Goal: Task Accomplishment & Management: Complete application form

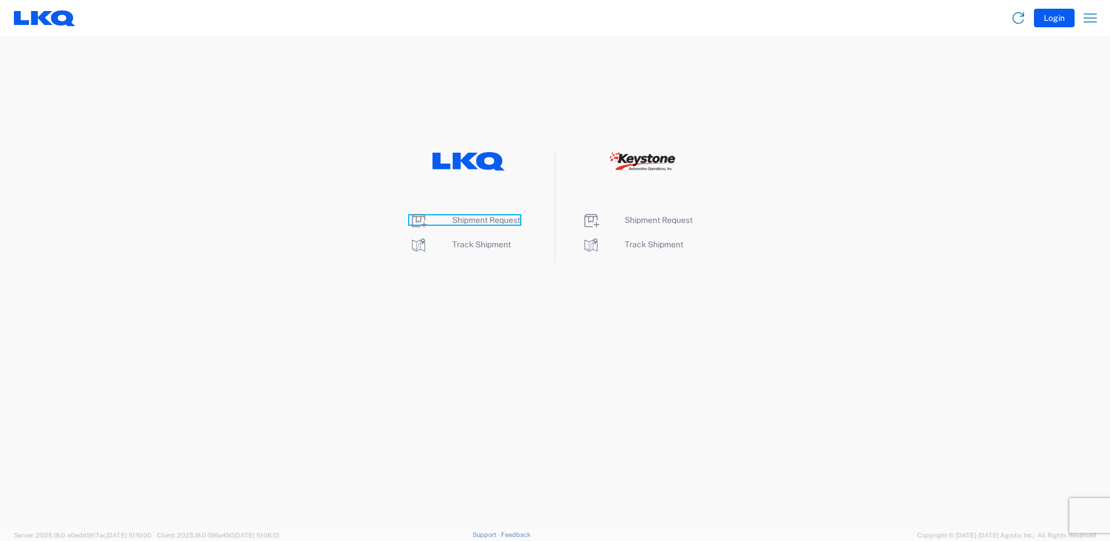
click at [475, 217] on span "Shipment Request" at bounding box center [486, 219] width 68 height 9
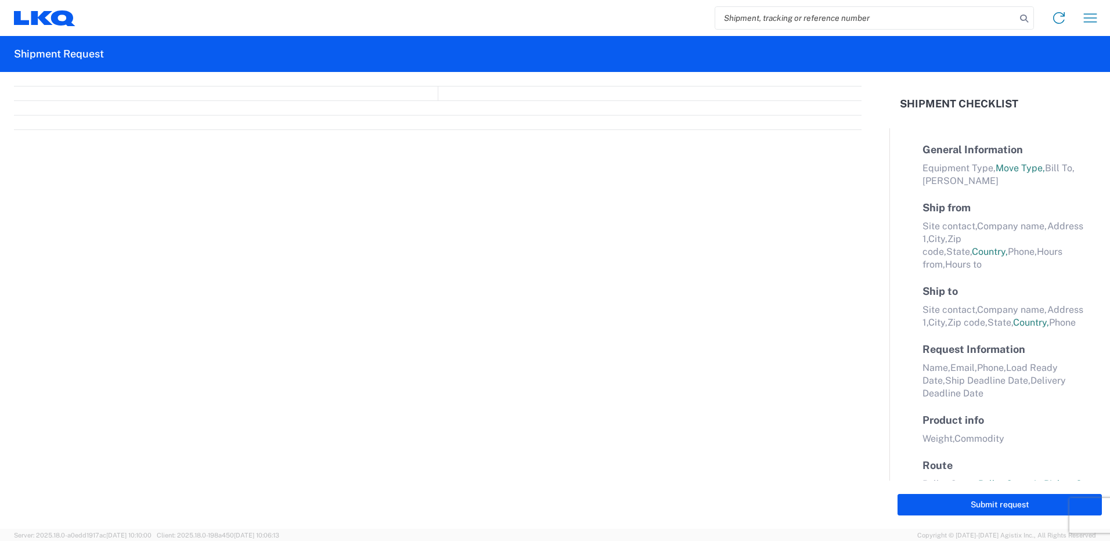
select select "FULL"
select select "LBS"
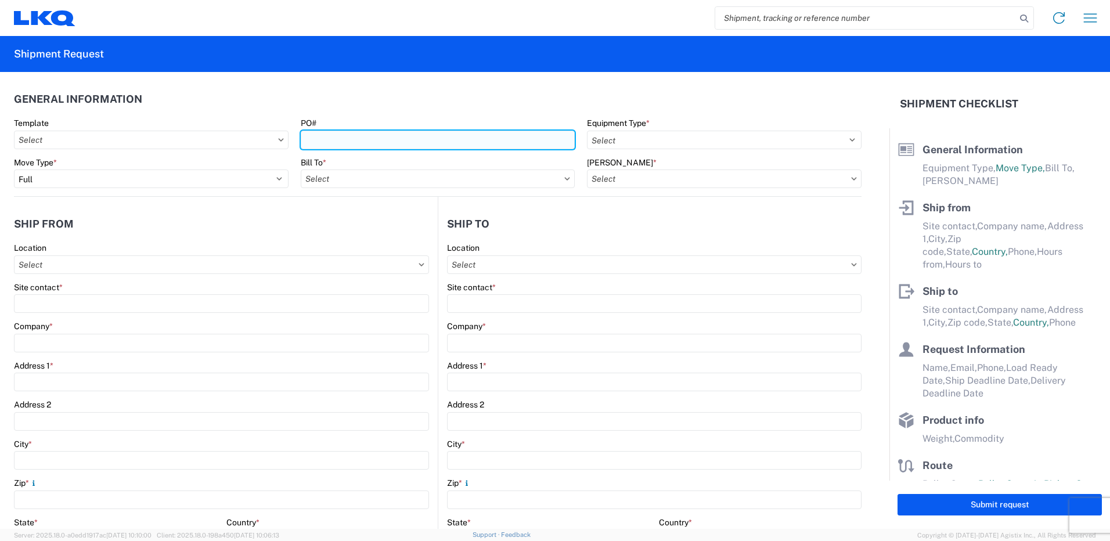
click at [370, 136] on input "PO#" at bounding box center [438, 140] width 275 height 19
type input "T-31462"
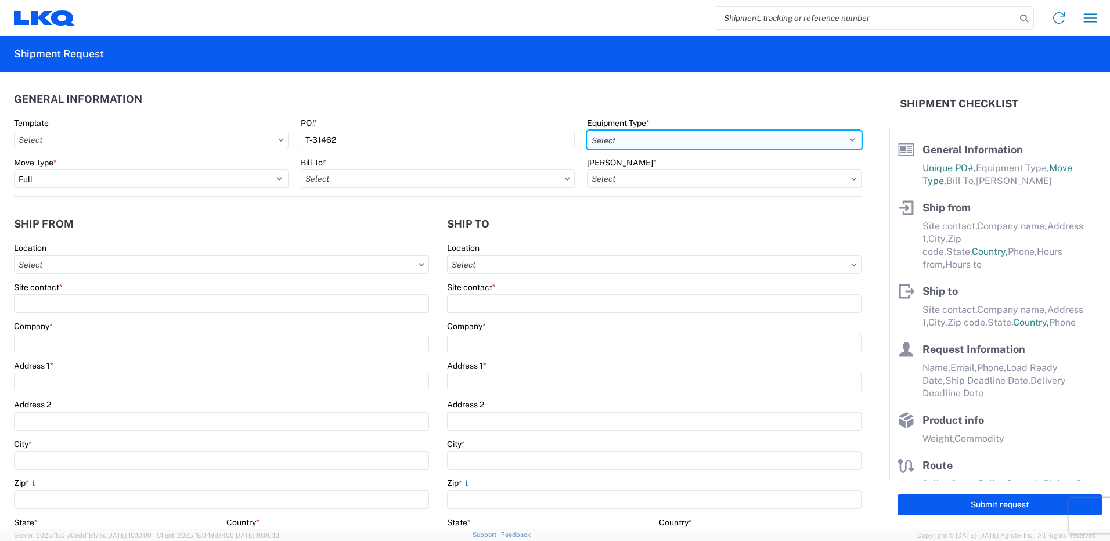
click at [639, 138] on select "Select 53’ Dry Van Flatbed Dropdeck (van) Lowboy (flatbed) Rail" at bounding box center [724, 140] width 275 height 19
select select "STDV"
click at [587, 131] on select "Select 53’ Dry Van Flatbed Dropdeck (van) Lowboy (flatbed) Rail" at bounding box center [724, 140] width 275 height 19
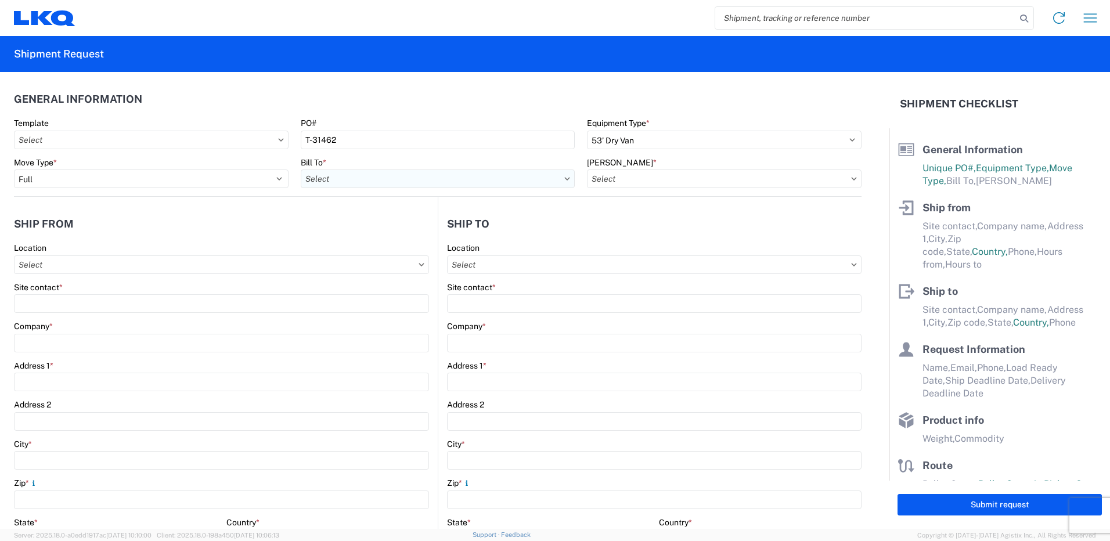
click at [434, 181] on input "Bill To *" at bounding box center [438, 179] width 275 height 19
click at [403, 205] on input at bounding box center [402, 207] width 189 height 19
type input "3392"
click at [379, 228] on div "3392 - Transmetco" at bounding box center [402, 230] width 203 height 19
type input "3392 - Transmetco"
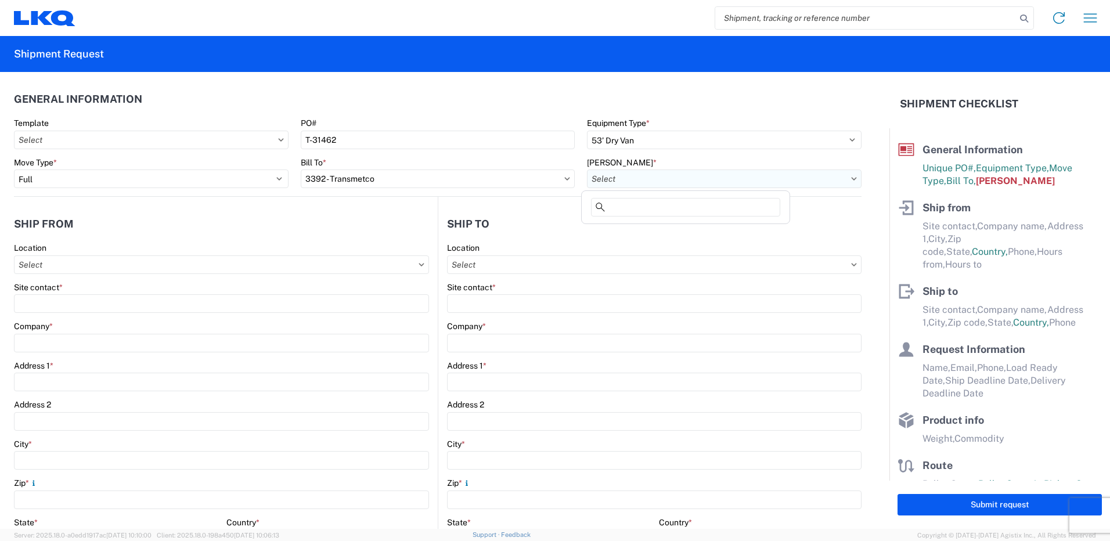
click at [663, 174] on input "[PERSON_NAME] *" at bounding box center [724, 179] width 275 height 19
type input "3392"
click at [642, 229] on div "3392-3015-50180-0000 - 3392 Freight In - Wheel Cores" at bounding box center [692, 230] width 216 height 19
type input "3392-3015-50180-0000 - 3392 Freight In - Wheel Cores"
click at [124, 268] on input "Location" at bounding box center [221, 264] width 415 height 19
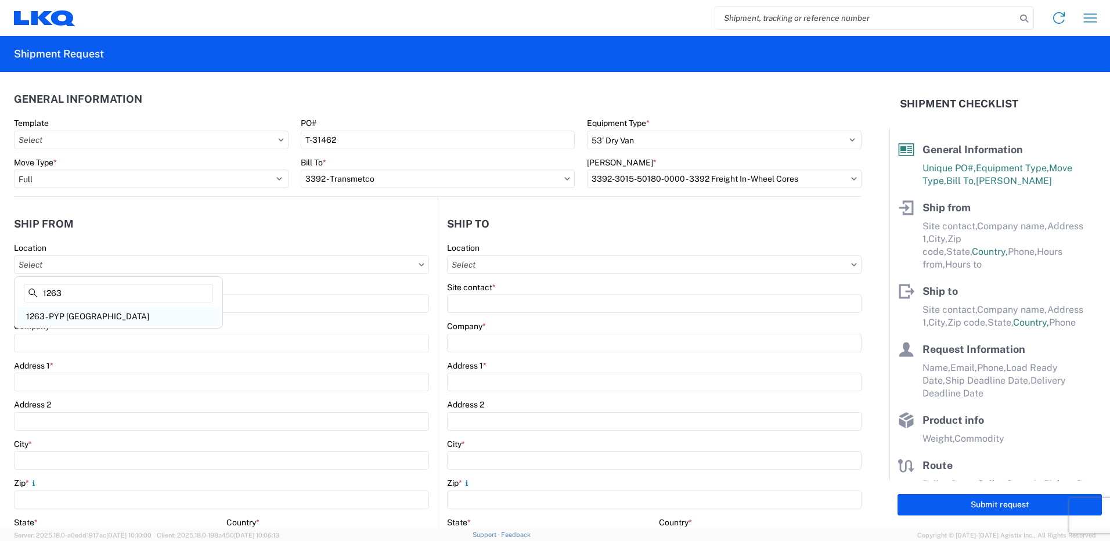
type input "1263"
click at [73, 315] on div "1263 - PYP [GEOGRAPHIC_DATA]" at bounding box center [118, 316] width 203 height 19
type input "1263 - PYP [GEOGRAPHIC_DATA]"
type input "LKQ Corporation"
type input "[STREET_ADDRESS]"
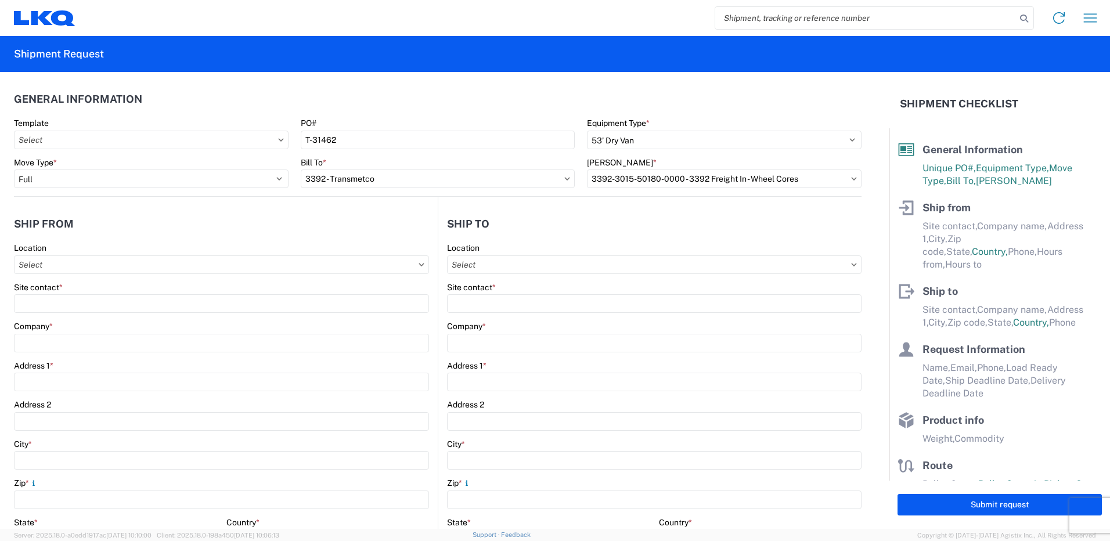
type input "[GEOGRAPHIC_DATA]"
type input "91352"
select select "CA"
select select "US"
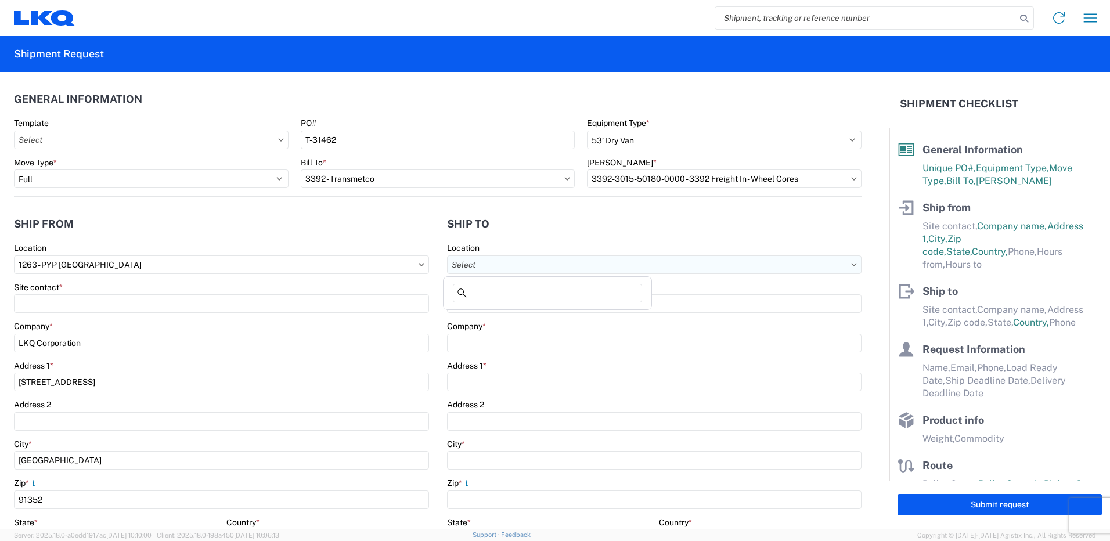
click at [455, 266] on input "Location" at bounding box center [654, 264] width 415 height 19
type input "3392"
click at [458, 312] on div "3392 - Transmetco" at bounding box center [547, 316] width 203 height 19
type input "3392 - Transmetco"
type input "LKQ Corporation"
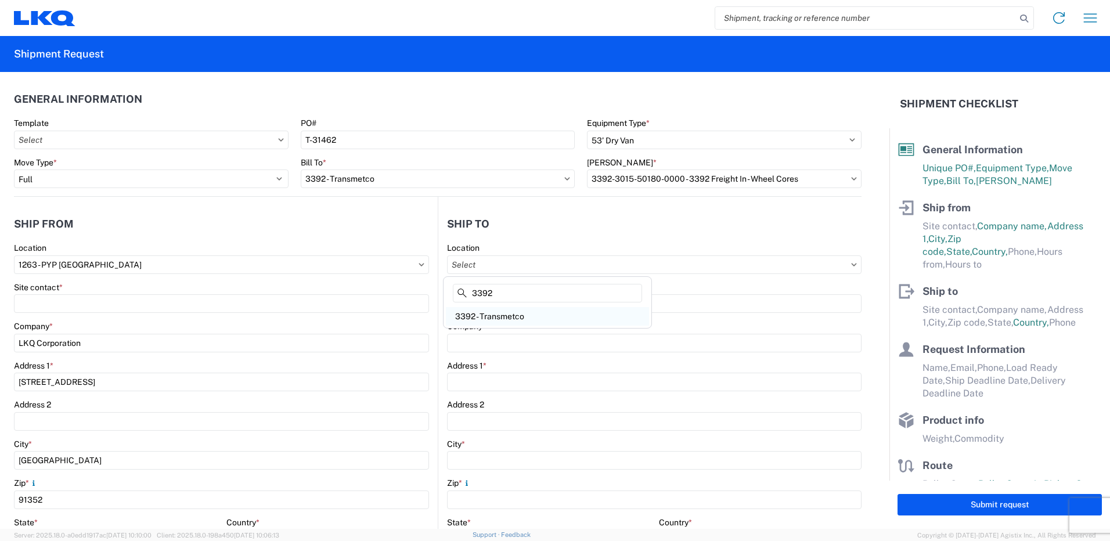
type input "[STREET_ADDRESS]"
type input "Huntington"
type input "46750"
select select "US"
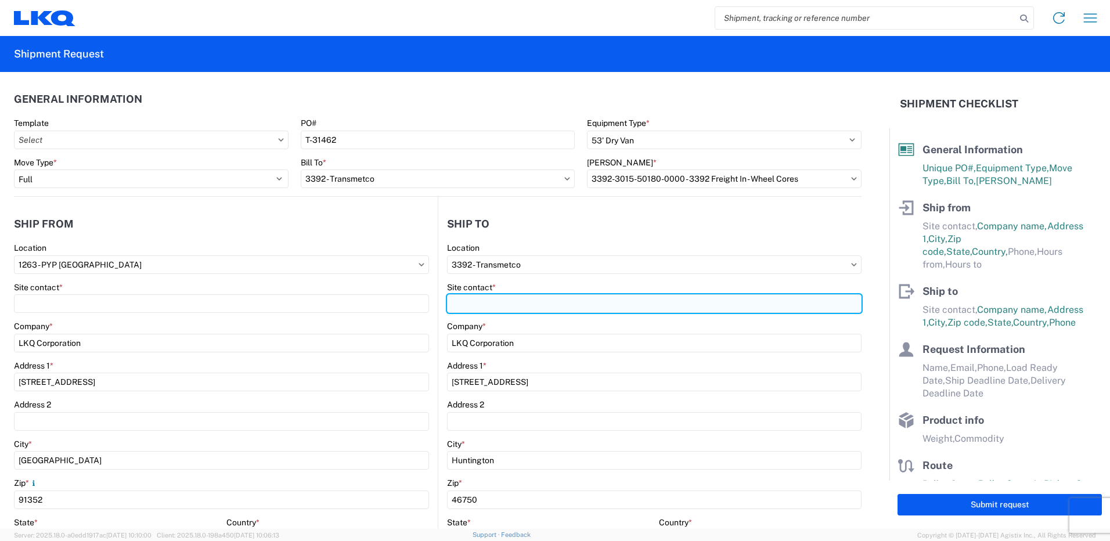
click at [478, 305] on input "Site contact *" at bounding box center [654, 303] width 415 height 19
type input "Dispatch"
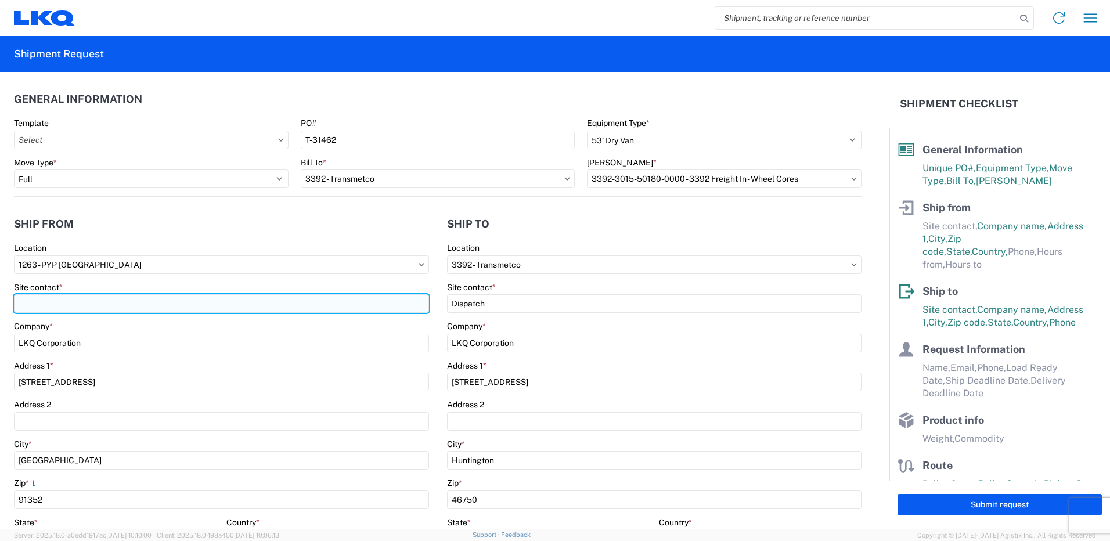
click at [403, 298] on input "Site contact *" at bounding box center [221, 303] width 415 height 19
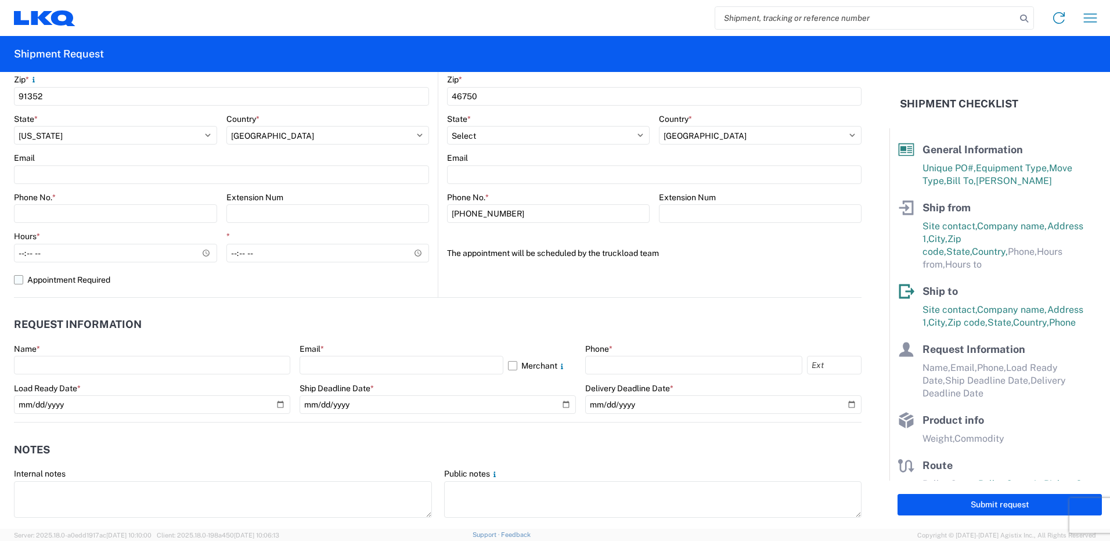
scroll to position [406, 0]
type input "[PERSON_NAME]"
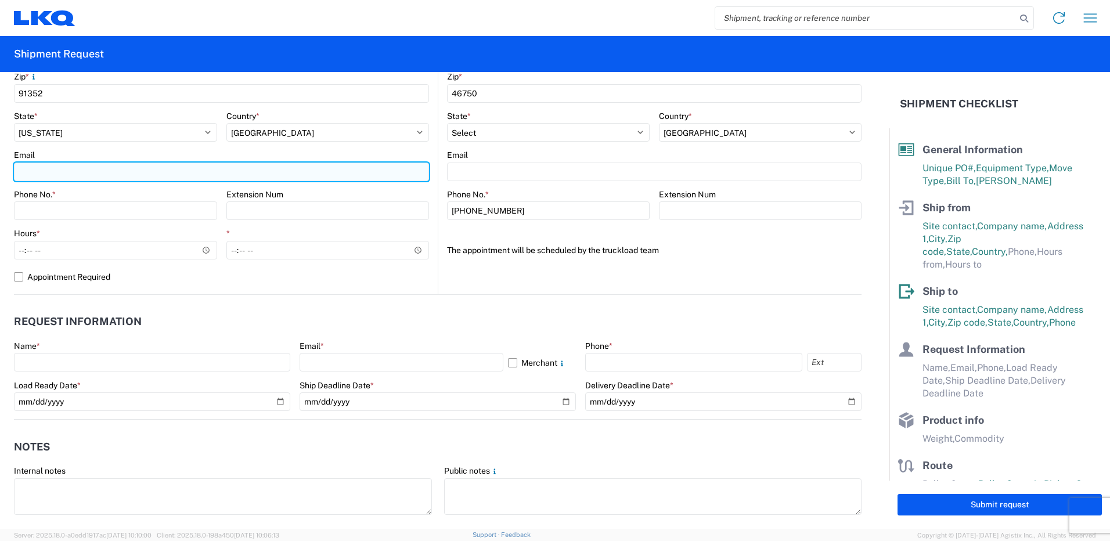
click at [31, 171] on input "Email" at bounding box center [221, 172] width 415 height 19
type input "[EMAIL_ADDRESS][DOMAIN_NAME]"
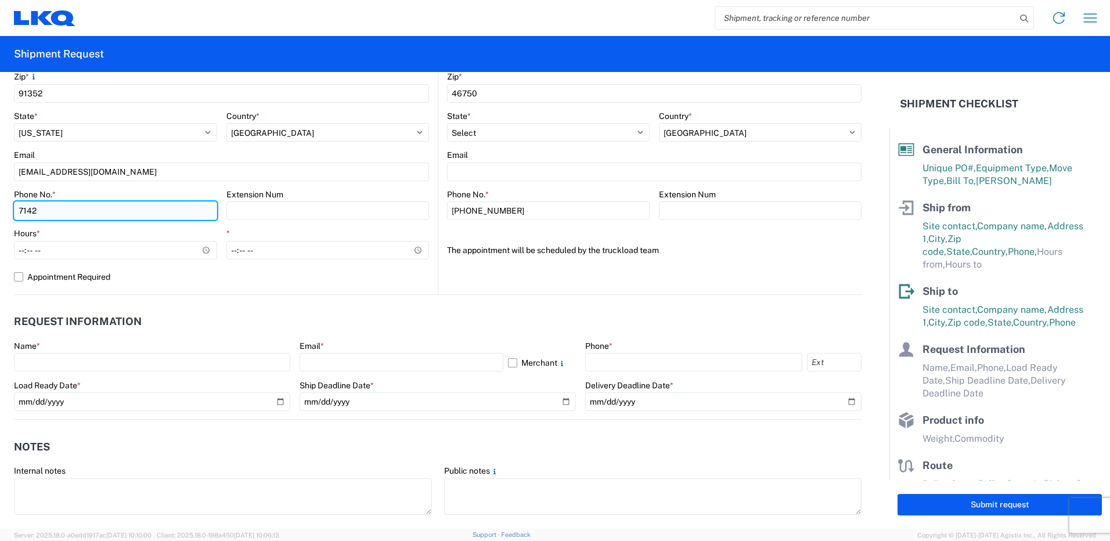
type input "7142314601"
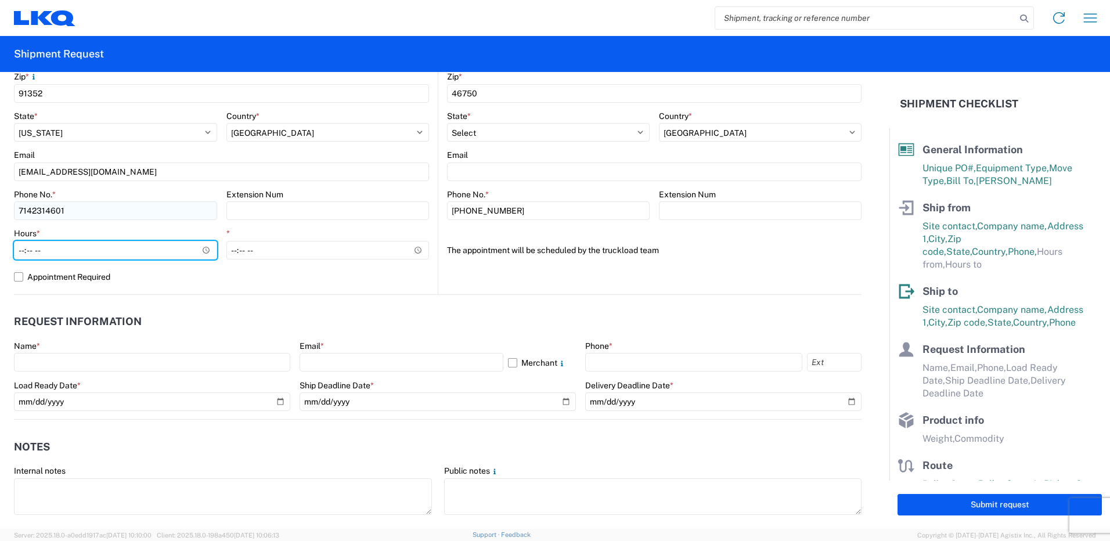
type input "06:00"
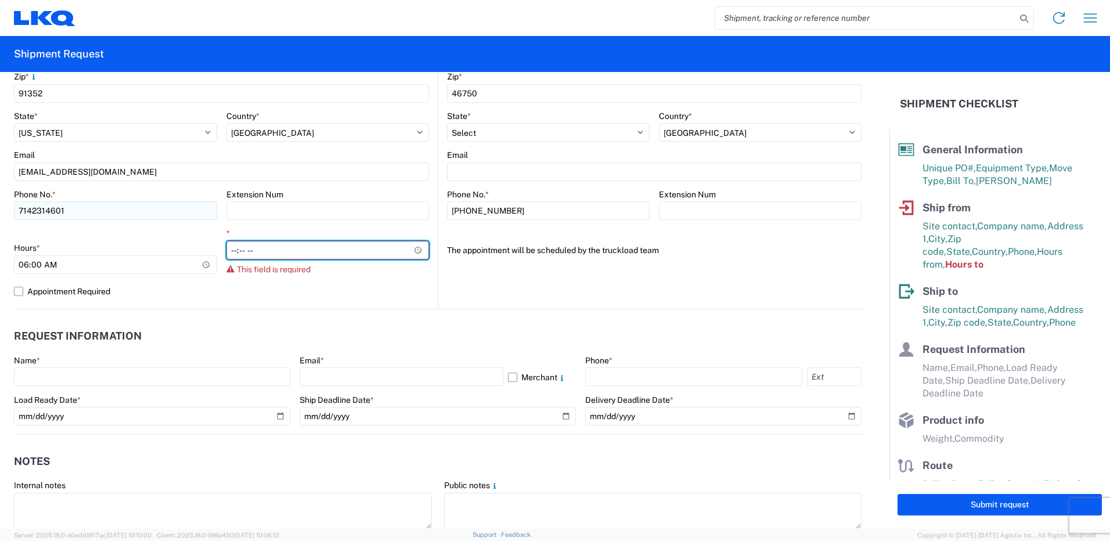
type input "14:30"
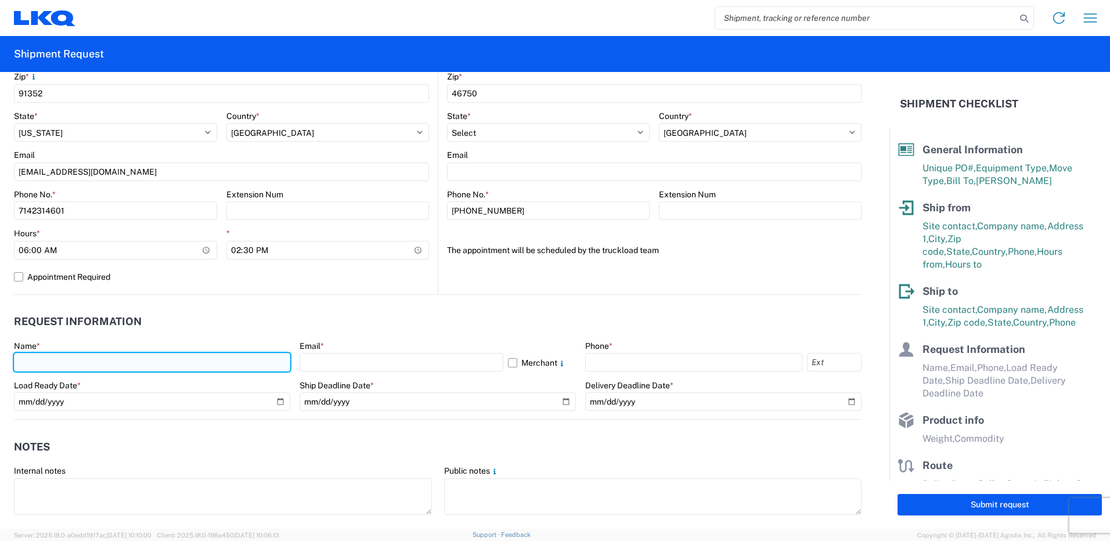
click at [144, 366] on input "text" at bounding box center [152, 362] width 276 height 19
type input "a"
type input "[PERSON_NAME]"
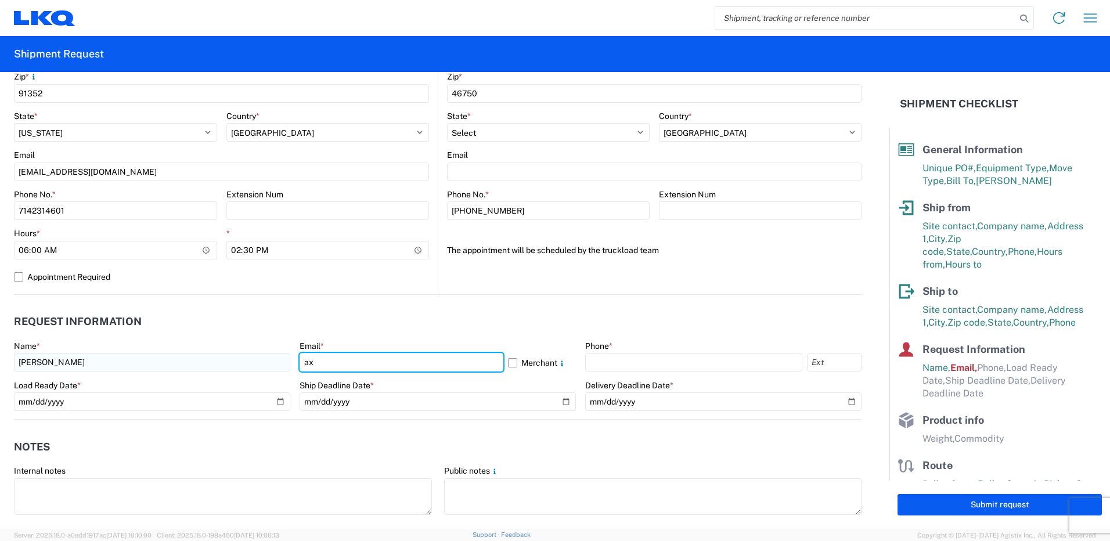
type input "[EMAIL_ADDRESS][DOMAIN_NAME]"
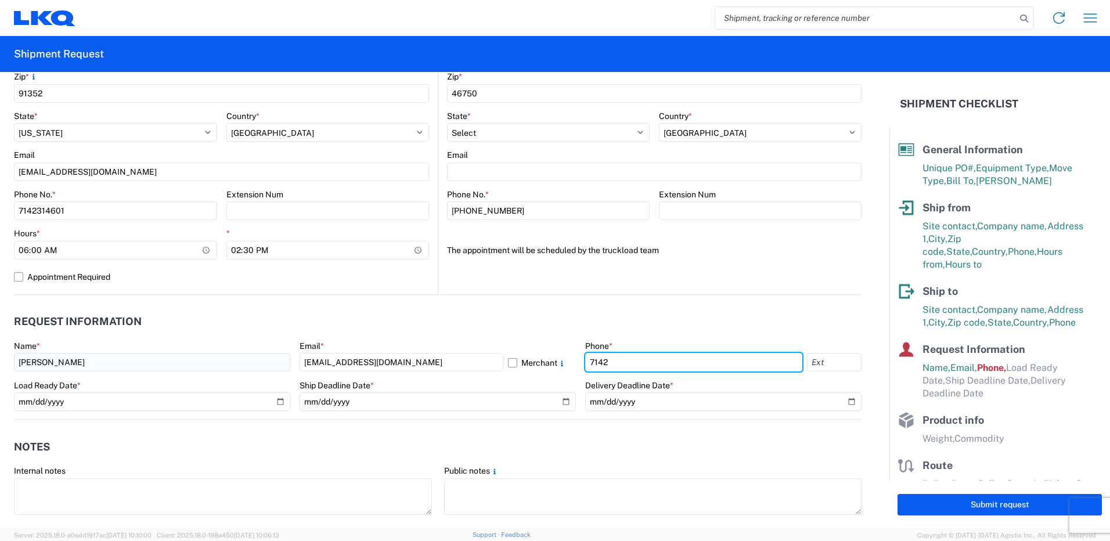
type input "7142314601"
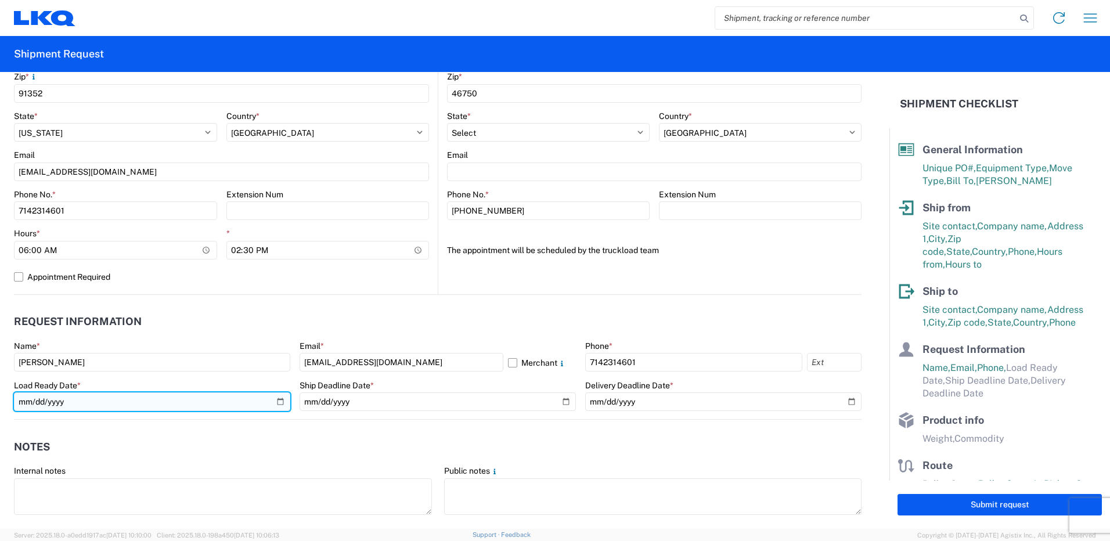
click at [279, 397] on input "date" at bounding box center [152, 401] width 276 height 19
type input "[DATE]"
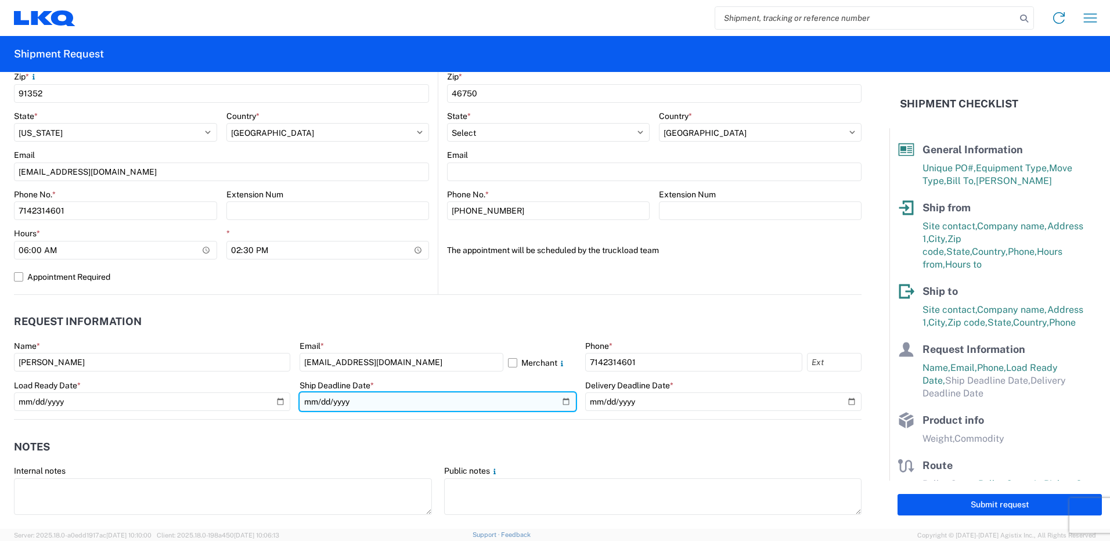
click at [338, 405] on input "date" at bounding box center [438, 401] width 276 height 19
click at [557, 399] on input "date" at bounding box center [438, 401] width 276 height 19
type input "[DATE]"
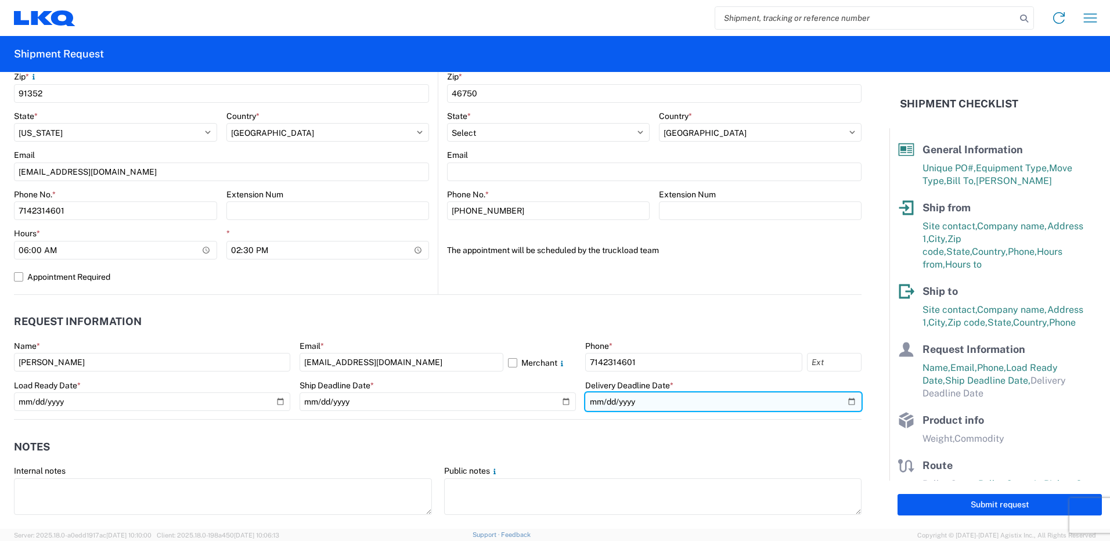
click at [842, 402] on input "date" at bounding box center [723, 401] width 276 height 19
click at [846, 398] on input "[DATE]" at bounding box center [723, 401] width 276 height 19
type input "[DATE]"
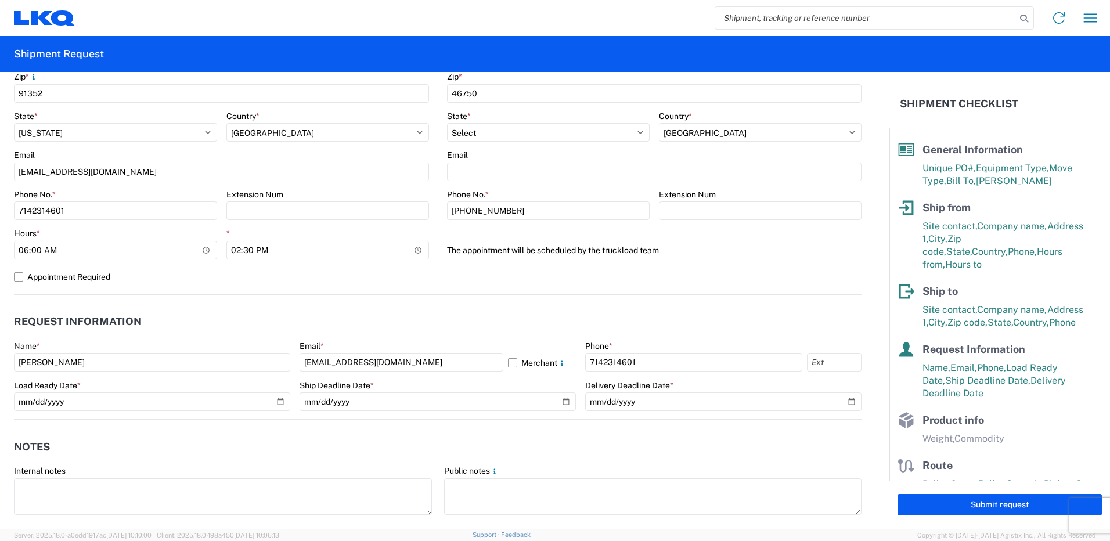
click at [675, 312] on header "Request Information" at bounding box center [438, 322] width 848 height 26
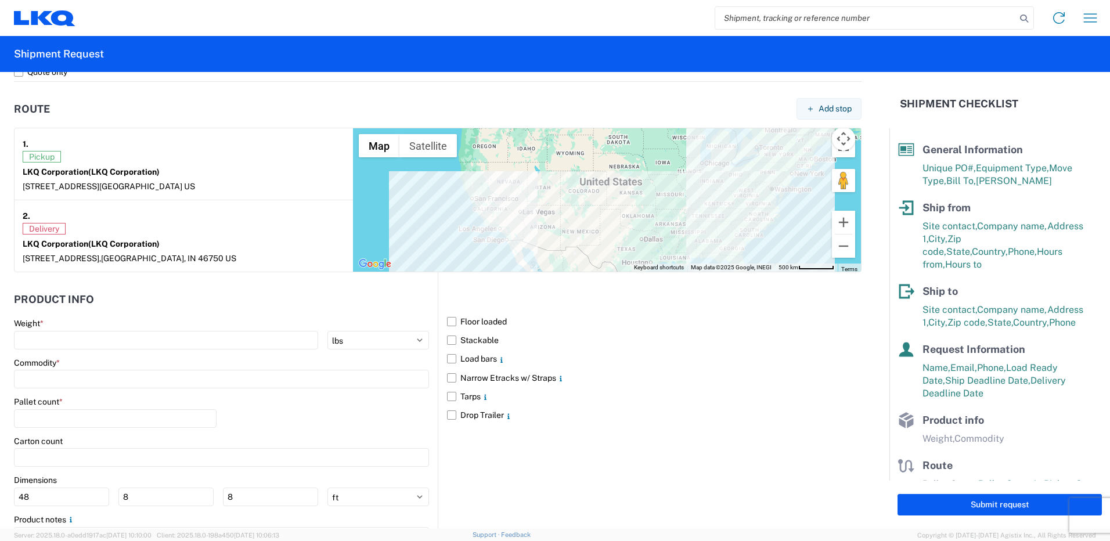
scroll to position [936, 0]
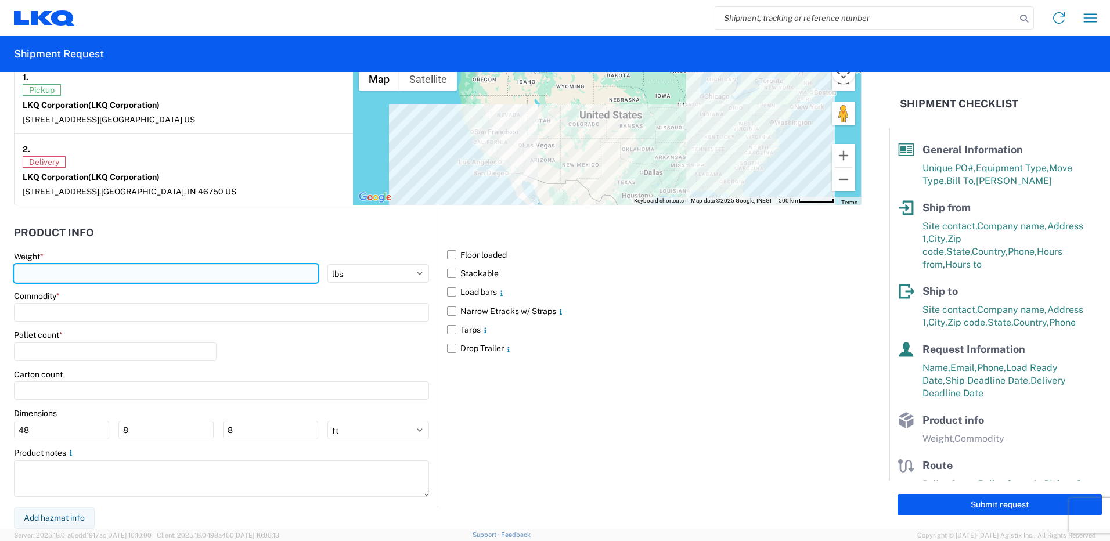
click at [171, 276] on input "number" at bounding box center [166, 273] width 304 height 19
type input "40000"
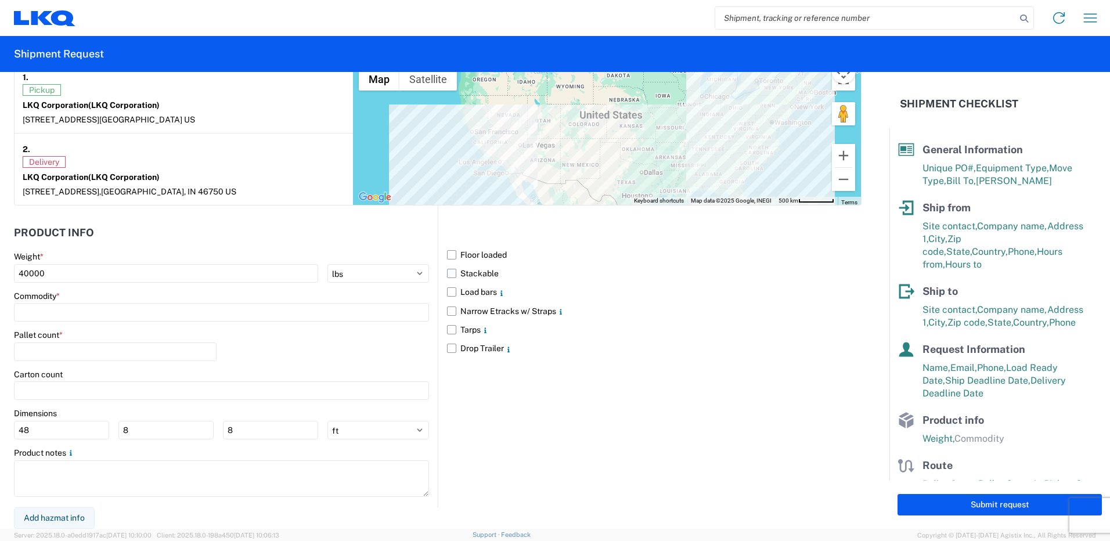
click at [464, 271] on label "Stackable" at bounding box center [654, 273] width 415 height 19
click at [0, 0] on input "Stackable" at bounding box center [0, 0] width 0 height 0
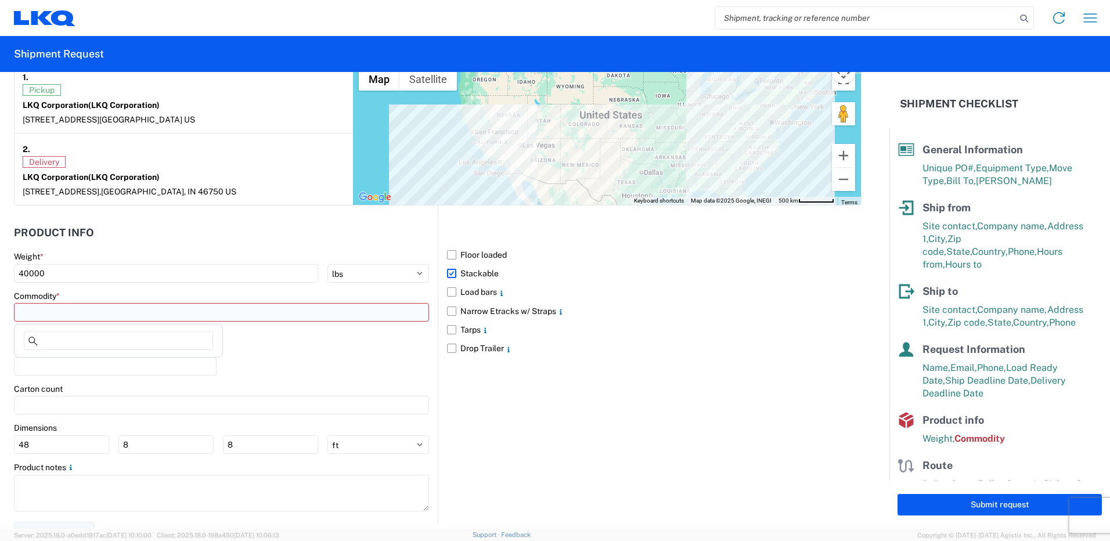
click at [353, 312] on input at bounding box center [221, 312] width 415 height 19
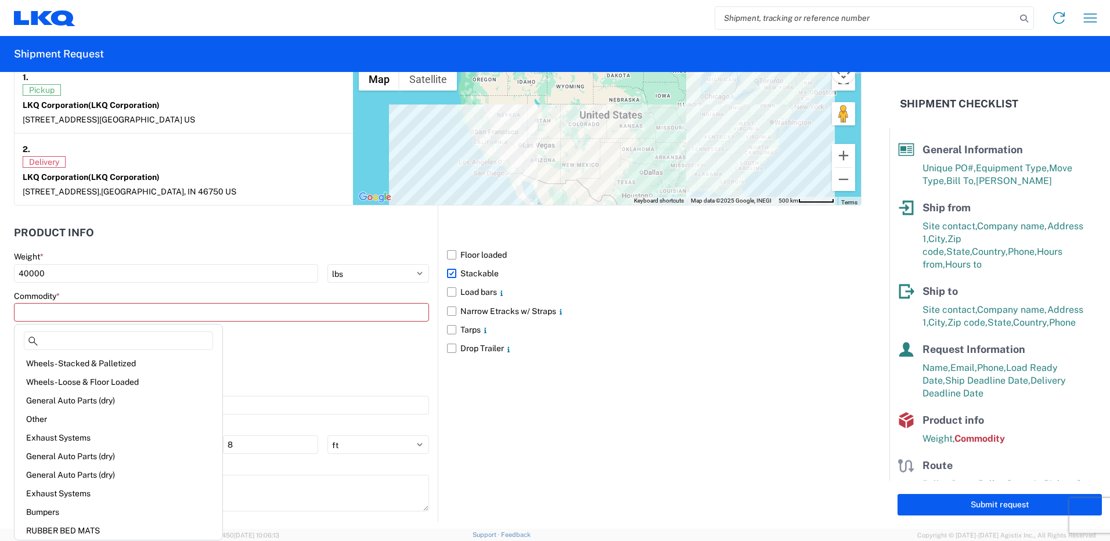
scroll to position [0, 0]
click at [136, 422] on div "Wheels - Stacked & Palletized" at bounding box center [118, 419] width 203 height 19
type input "Wheels - Stacked & Palletized"
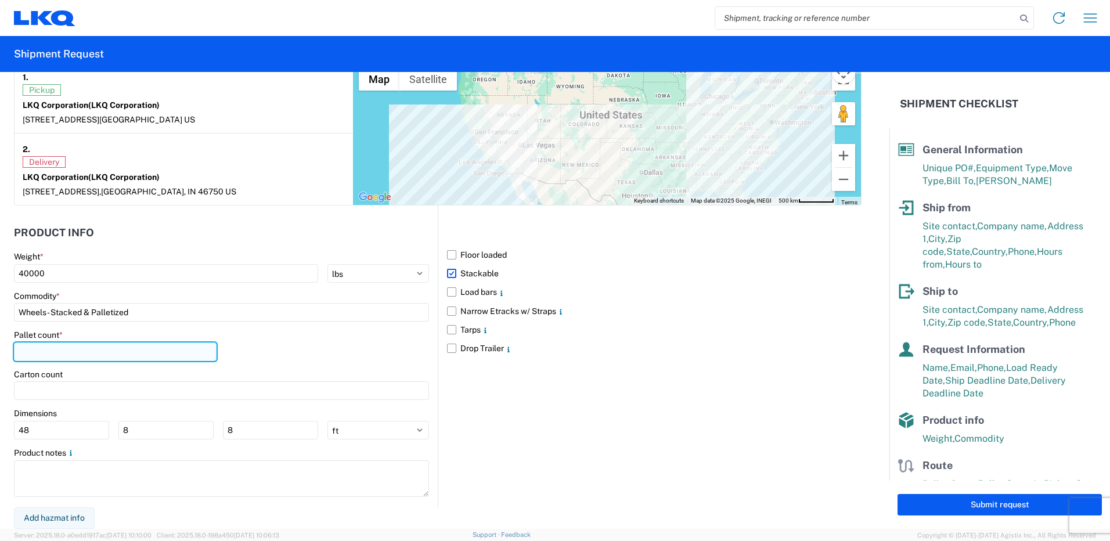
click at [108, 347] on input "number" at bounding box center [115, 352] width 203 height 19
type input "42"
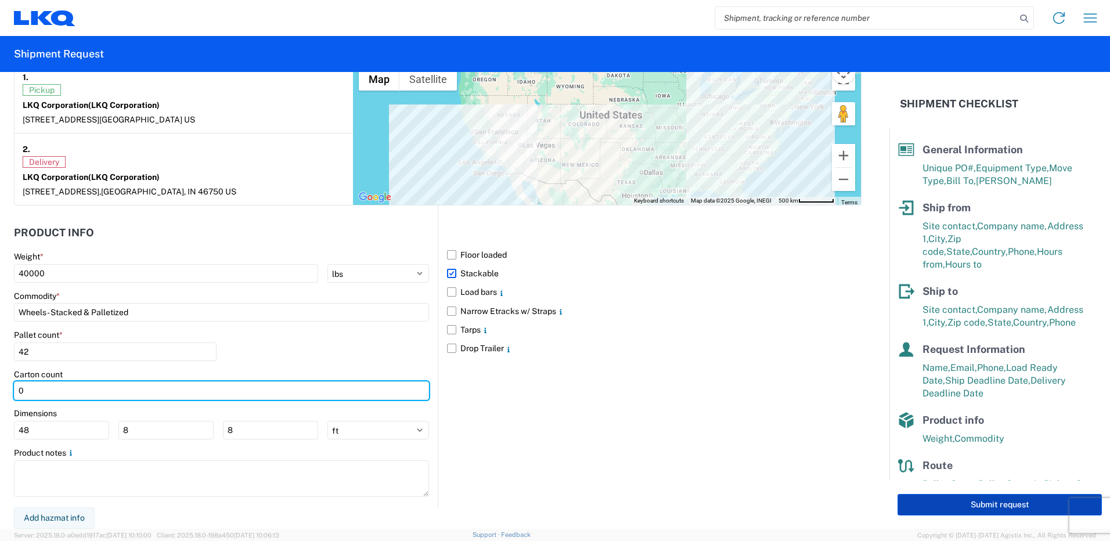
type input "0"
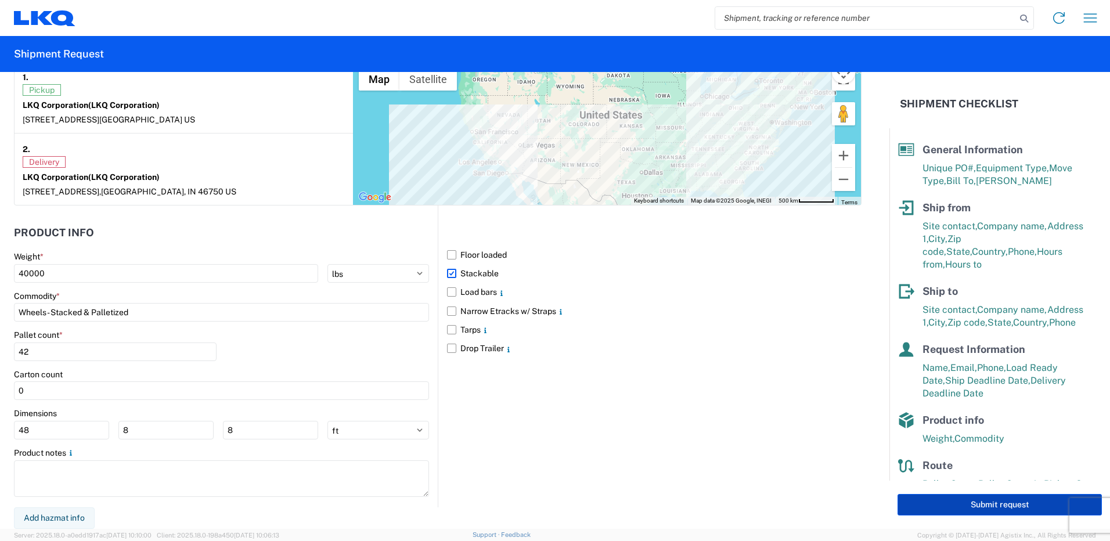
click at [1000, 505] on button "Submit request" at bounding box center [1000, 504] width 204 height 21
select select "US"
